Goal: Task Accomplishment & Management: Manage account settings

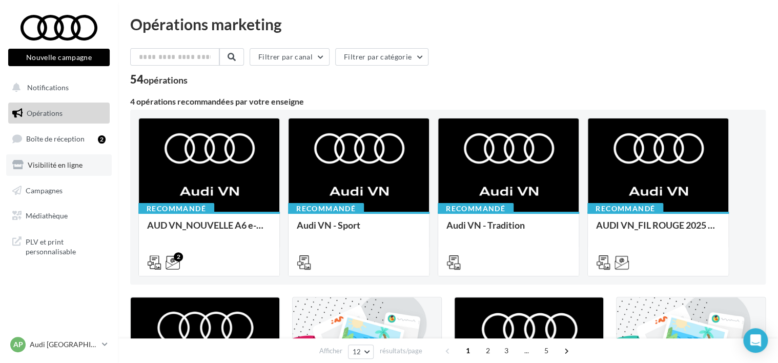
click at [44, 166] on span "Visibilité en ligne" at bounding box center [55, 164] width 55 height 9
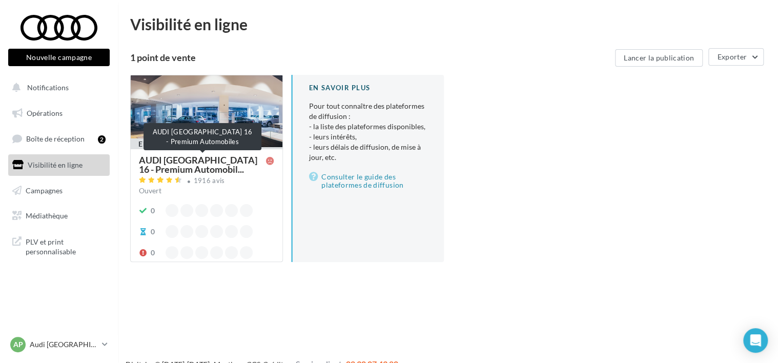
click at [177, 164] on span "AUDI Paris 16 - Premium Automobil..." at bounding box center [202, 164] width 127 height 18
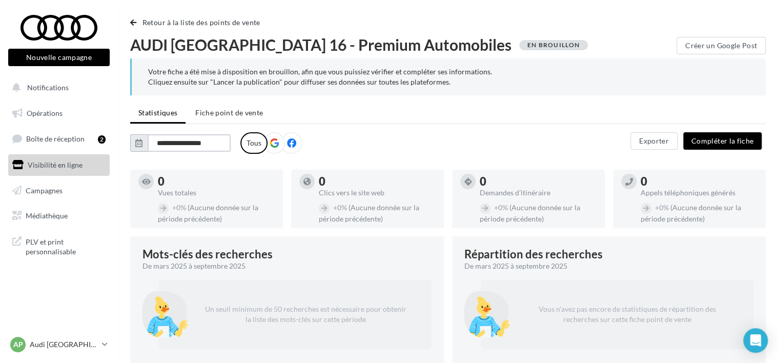
click at [175, 143] on input "**********" at bounding box center [189, 142] width 83 height 17
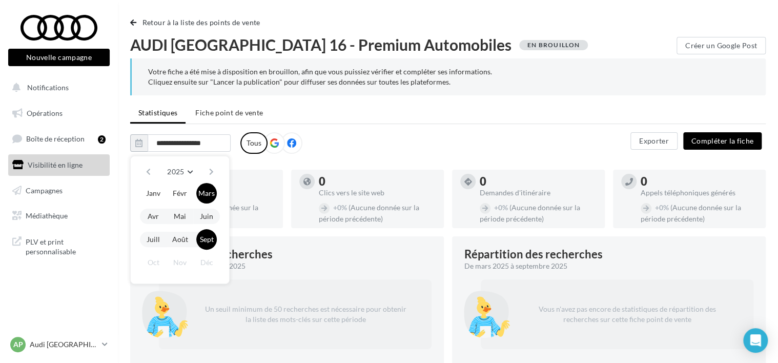
click at [207, 237] on button "Sept" at bounding box center [206, 239] width 21 height 21
click at [187, 140] on input "**********" at bounding box center [189, 142] width 83 height 17
click at [270, 143] on icon at bounding box center [274, 142] width 9 height 9
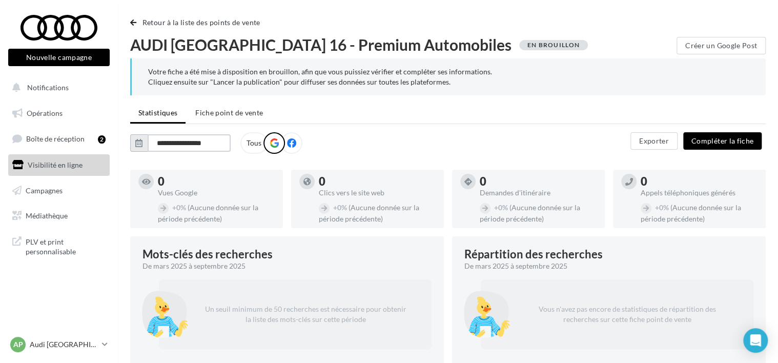
click at [162, 139] on input "**********" at bounding box center [189, 142] width 83 height 17
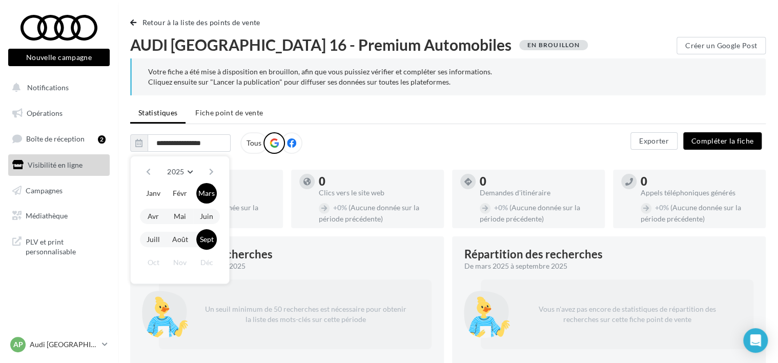
click at [375, 140] on div "**********" at bounding box center [380, 143] width 500 height 22
type input "*******"
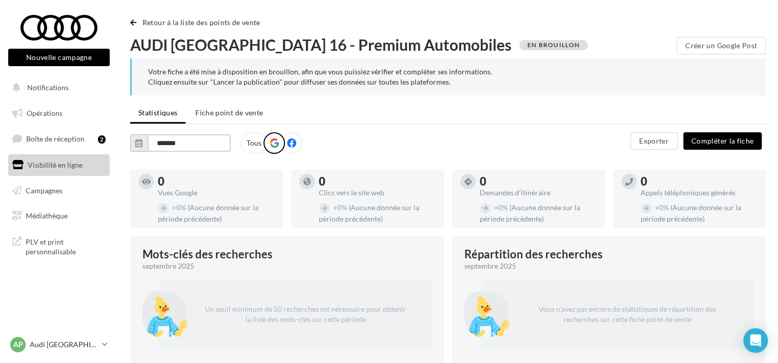
click at [190, 140] on input "*******" at bounding box center [189, 142] width 83 height 17
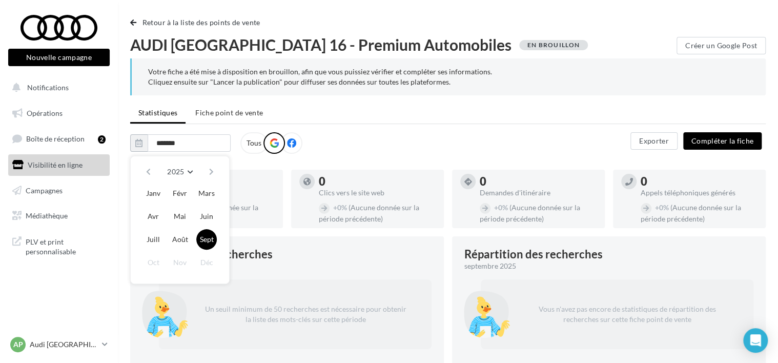
click at [207, 240] on button "Sept" at bounding box center [206, 239] width 21 height 21
click at [381, 136] on div "AUDI Paris 16 - Premium Automobiles ******* 2025 2018 2019 2020 2021 2022 2023 …" at bounding box center [380, 143] width 500 height 22
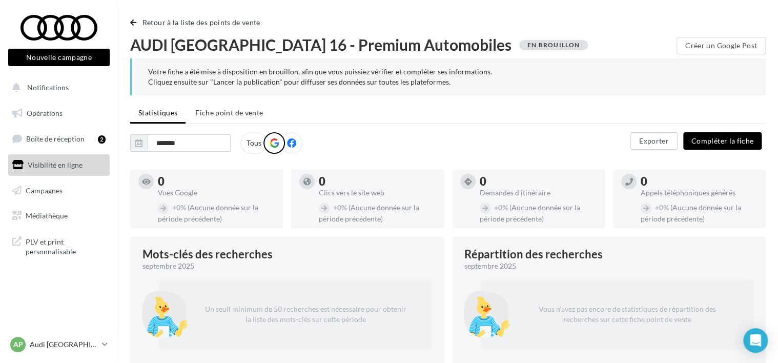
click at [277, 141] on icon at bounding box center [274, 142] width 9 height 9
click at [48, 166] on span "Visibilité en ligne" at bounding box center [55, 164] width 55 height 9
click at [46, 190] on span "Campagnes" at bounding box center [44, 190] width 37 height 9
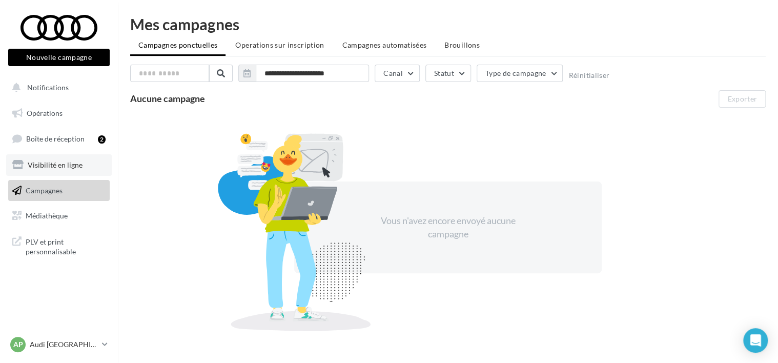
click at [49, 159] on link "Visibilité en ligne" at bounding box center [59, 165] width 106 height 22
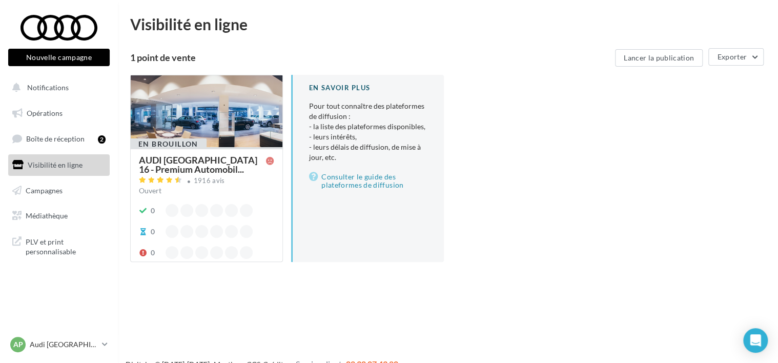
click at [201, 111] on div at bounding box center [207, 111] width 152 height 73
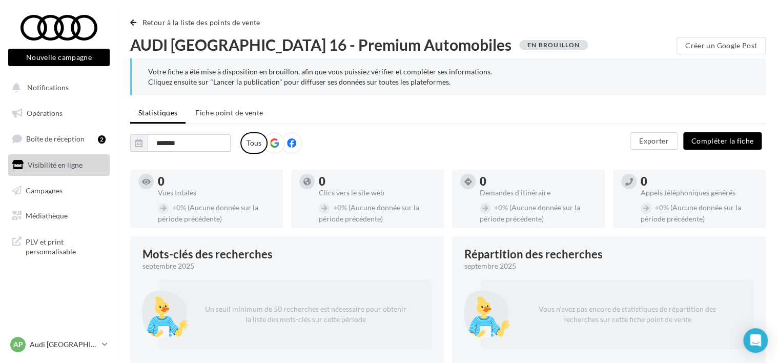
click at [275, 144] on icon at bounding box center [274, 142] width 9 height 9
click at [62, 135] on span "Boîte de réception" at bounding box center [55, 138] width 58 height 9
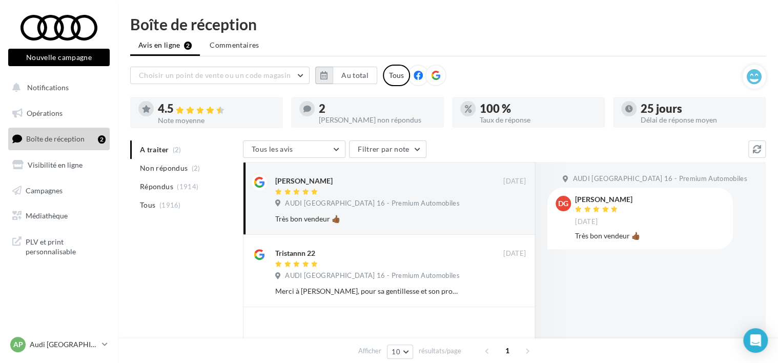
click at [321, 75] on icon "button" at bounding box center [323, 75] width 7 height 8
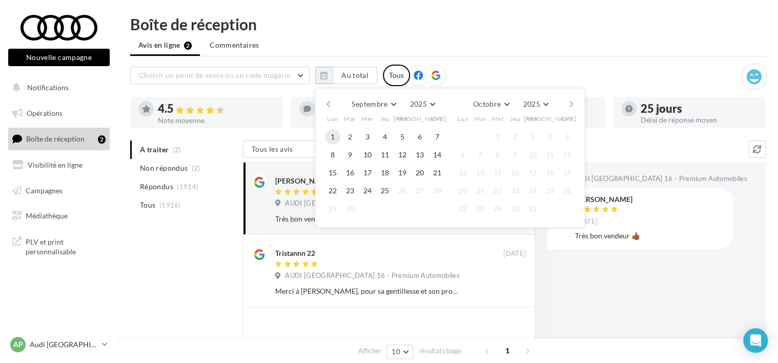
drag, startPoint x: 332, startPoint y: 134, endPoint x: 337, endPoint y: 130, distance: 6.6
click at [332, 133] on button "1" at bounding box center [332, 136] width 15 height 15
click at [388, 187] on button "25" at bounding box center [384, 190] width 15 height 15
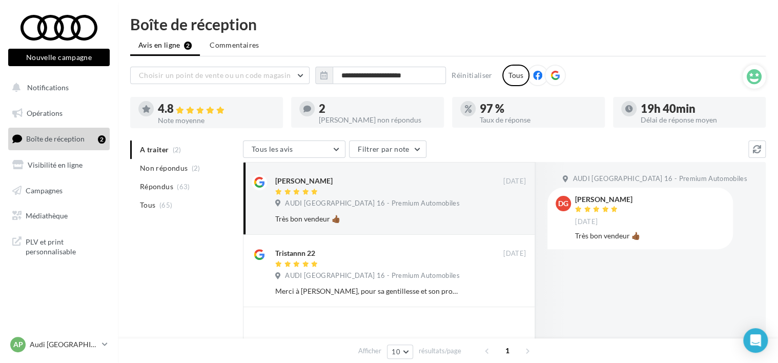
click at [551, 73] on icon at bounding box center [555, 75] width 9 height 9
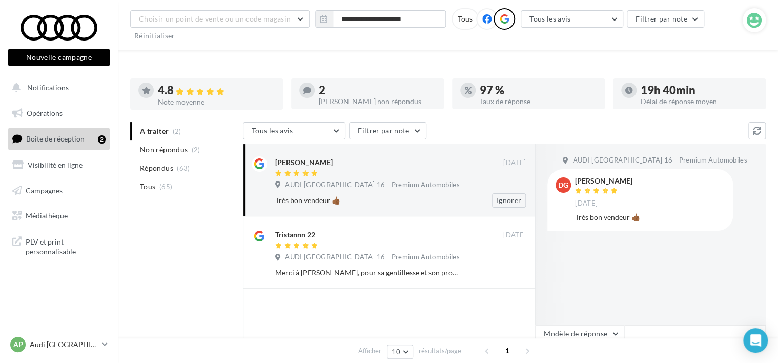
scroll to position [103, 0]
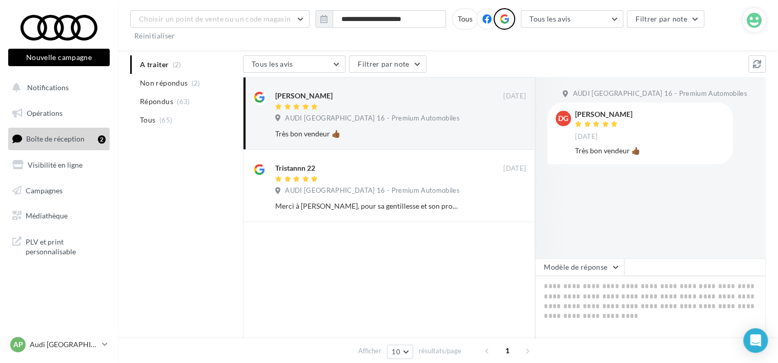
drag, startPoint x: 461, startPoint y: 347, endPoint x: 597, endPoint y: 389, distance: 142.4
click at [597, 260] on html "Nouvelle campagne Nouvelle campagne Notifications Opérations Boîte de réception…" at bounding box center [389, 78] width 778 height 363
click at [173, 100] on span "Répondus" at bounding box center [156, 101] width 33 height 10
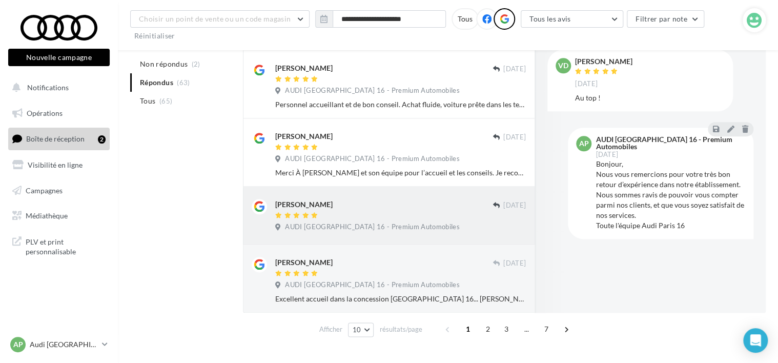
scroll to position [535, 0]
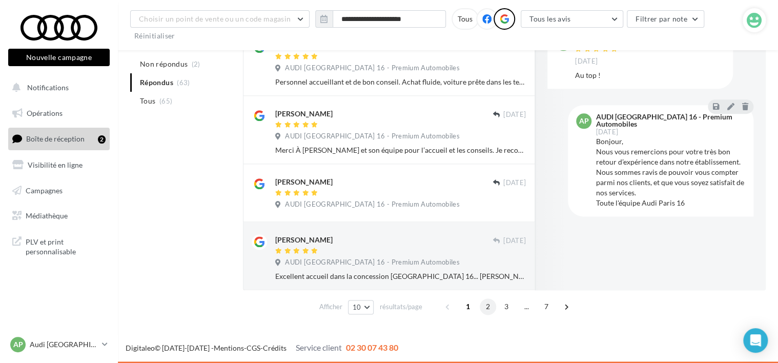
click at [481, 306] on span "2" at bounding box center [488, 306] width 16 height 16
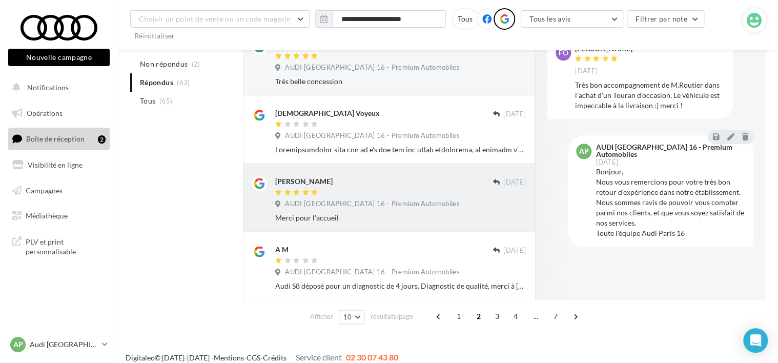
scroll to position [576, 0]
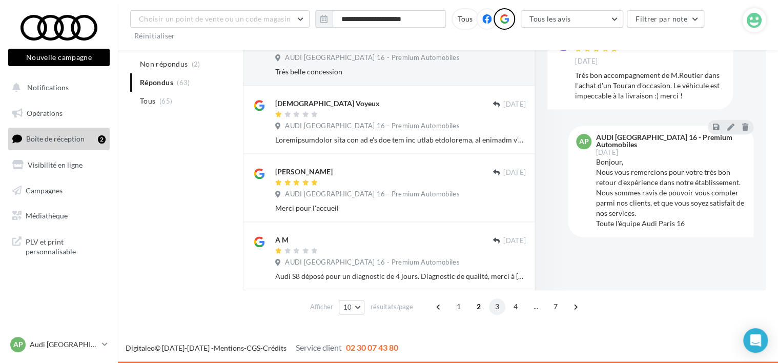
click at [489, 306] on span "3" at bounding box center [497, 306] width 16 height 16
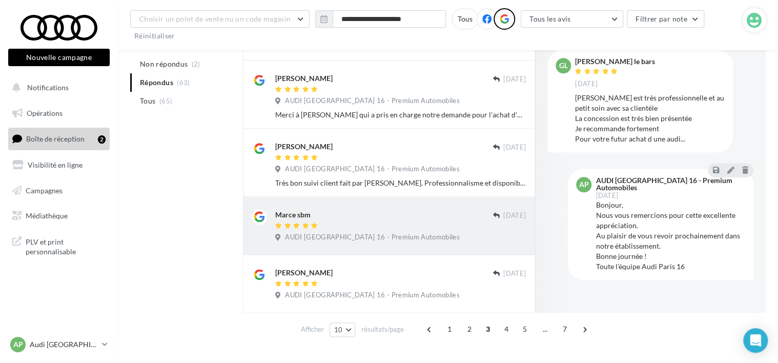
scroll to position [535, 0]
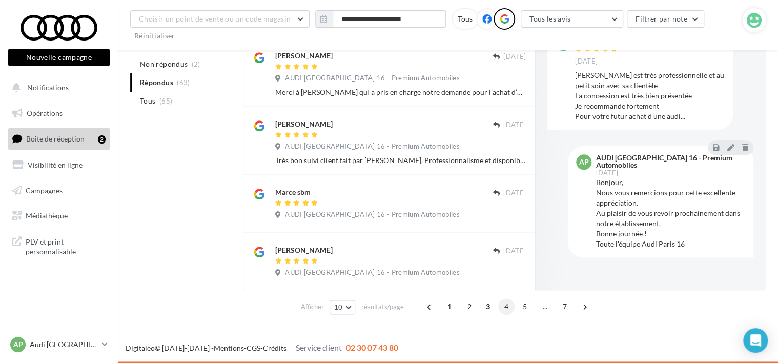
click at [498, 305] on span "4" at bounding box center [506, 306] width 16 height 16
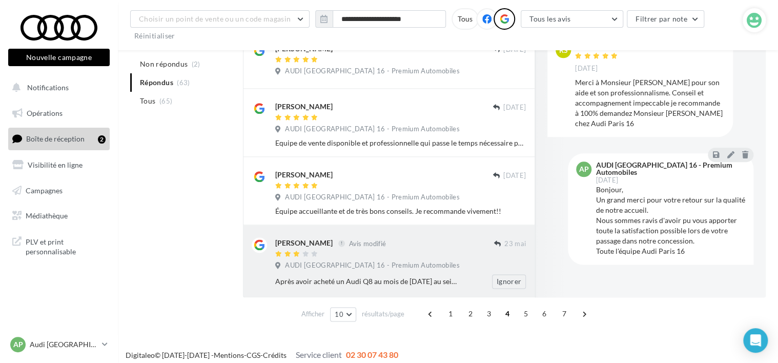
scroll to position [556, 0]
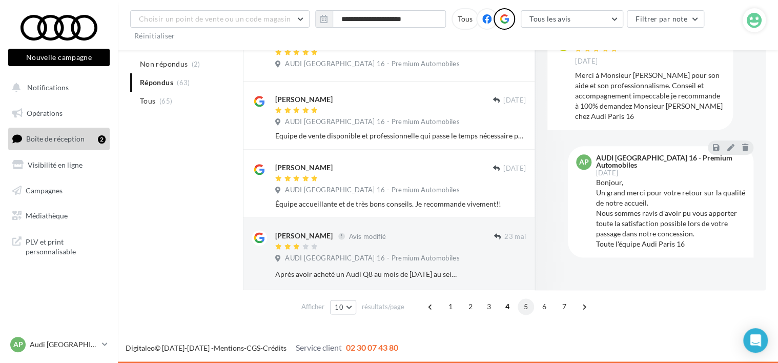
click at [525, 308] on span "5" at bounding box center [526, 306] width 16 height 16
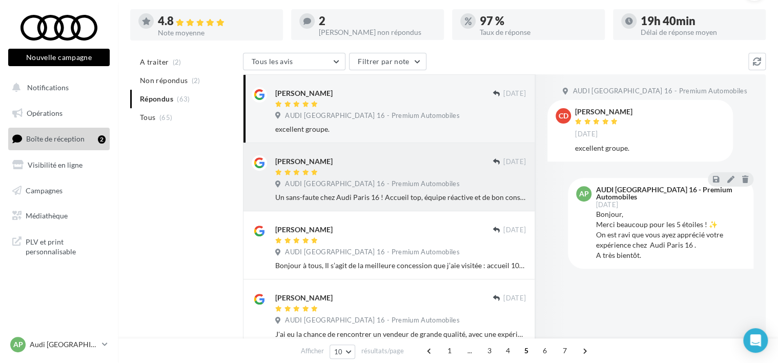
scroll to position [0, 0]
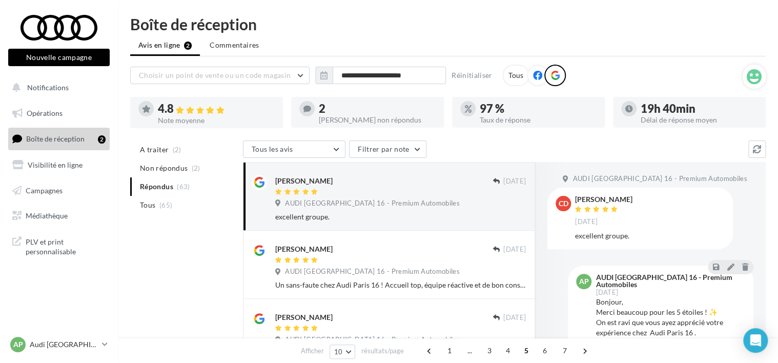
click at [393, 31] on div "Boîte de réception" at bounding box center [448, 23] width 636 height 15
click at [759, 31] on div "Boîte de réception" at bounding box center [448, 23] width 636 height 15
